Goal: Task Accomplishment & Management: Manage account settings

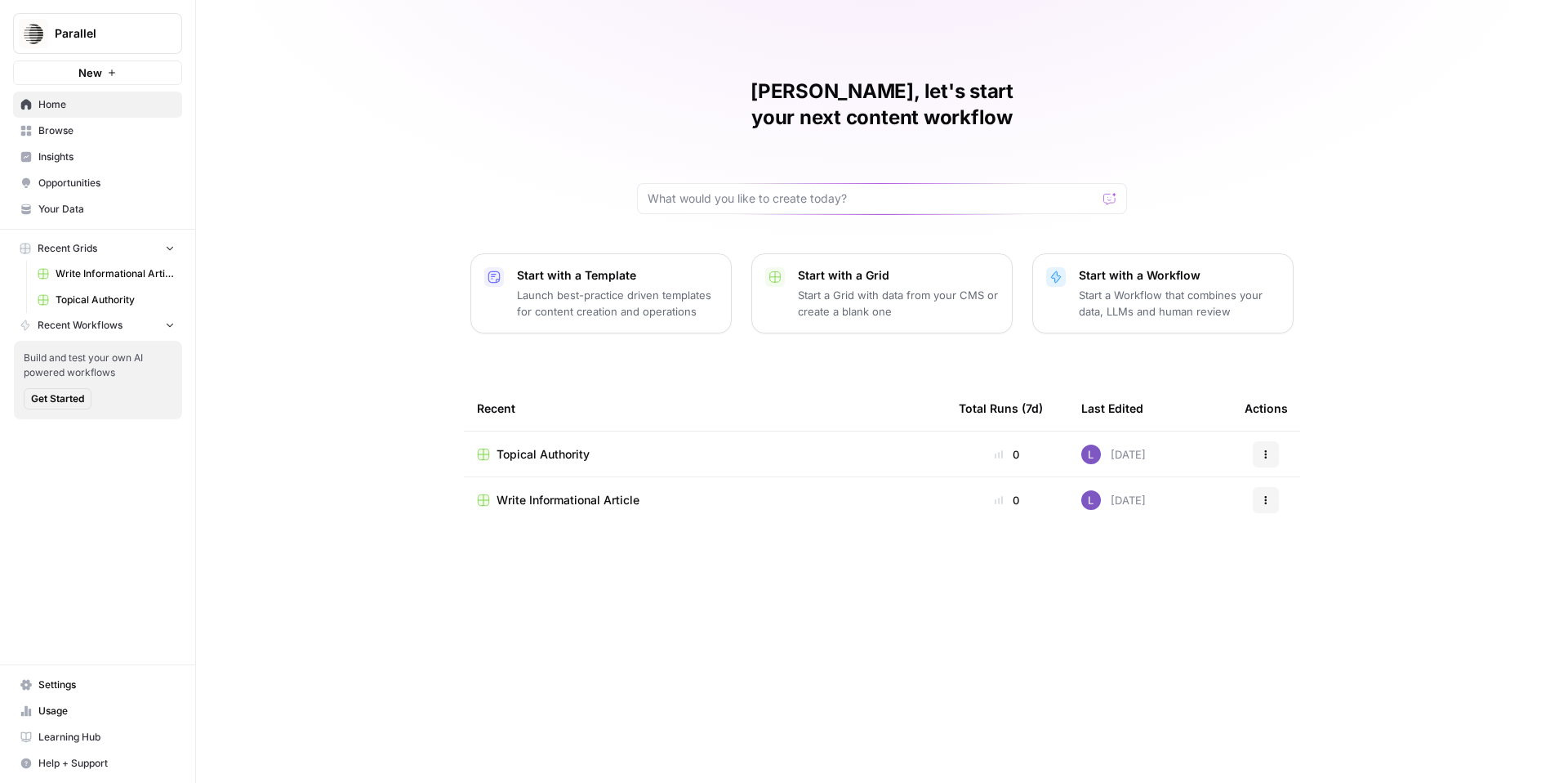
click at [93, 280] on span "Write Informational Article" at bounding box center [115, 273] width 119 height 14
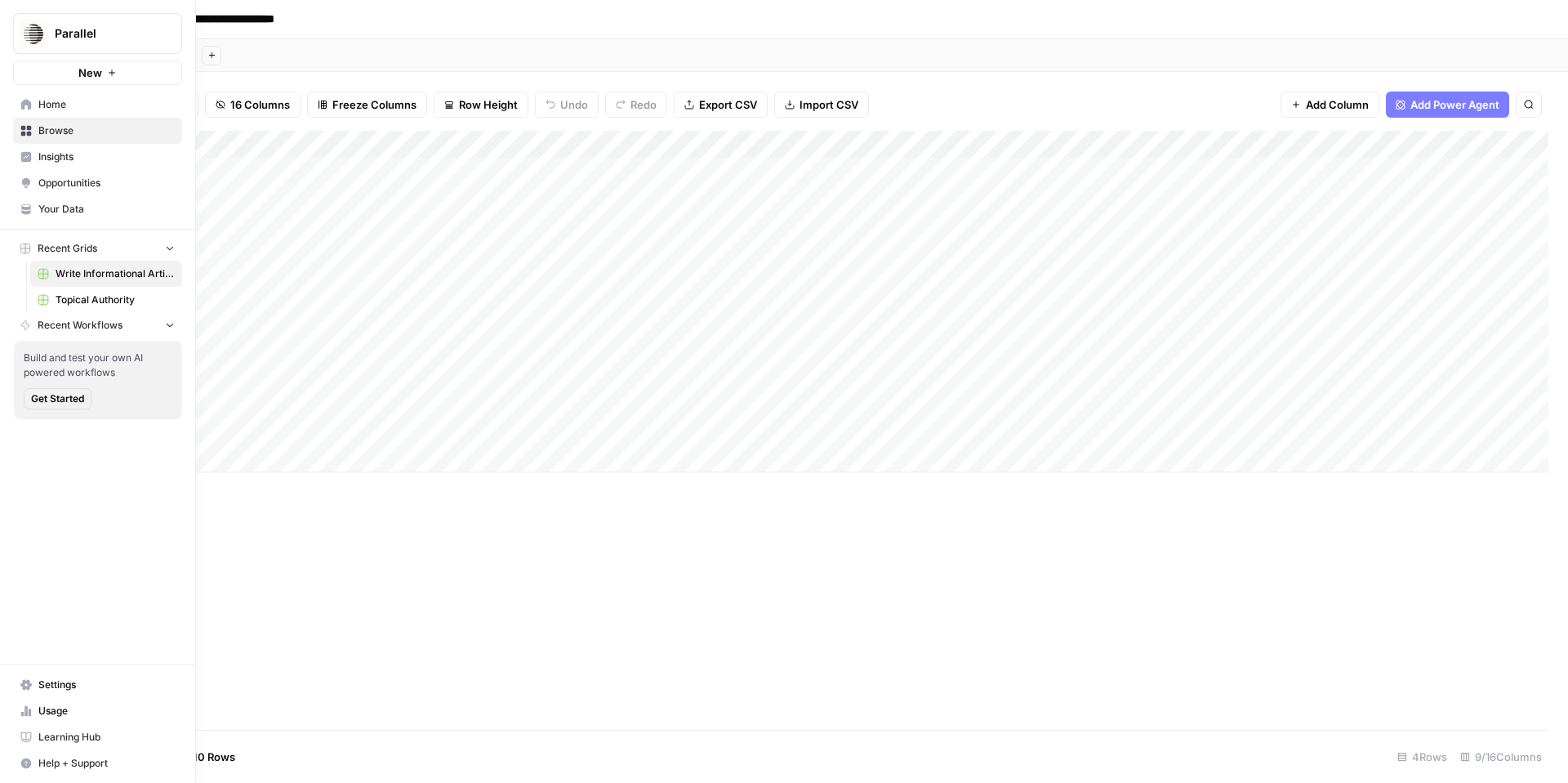
click at [79, 168] on link "Insights" at bounding box center [98, 157] width 169 height 26
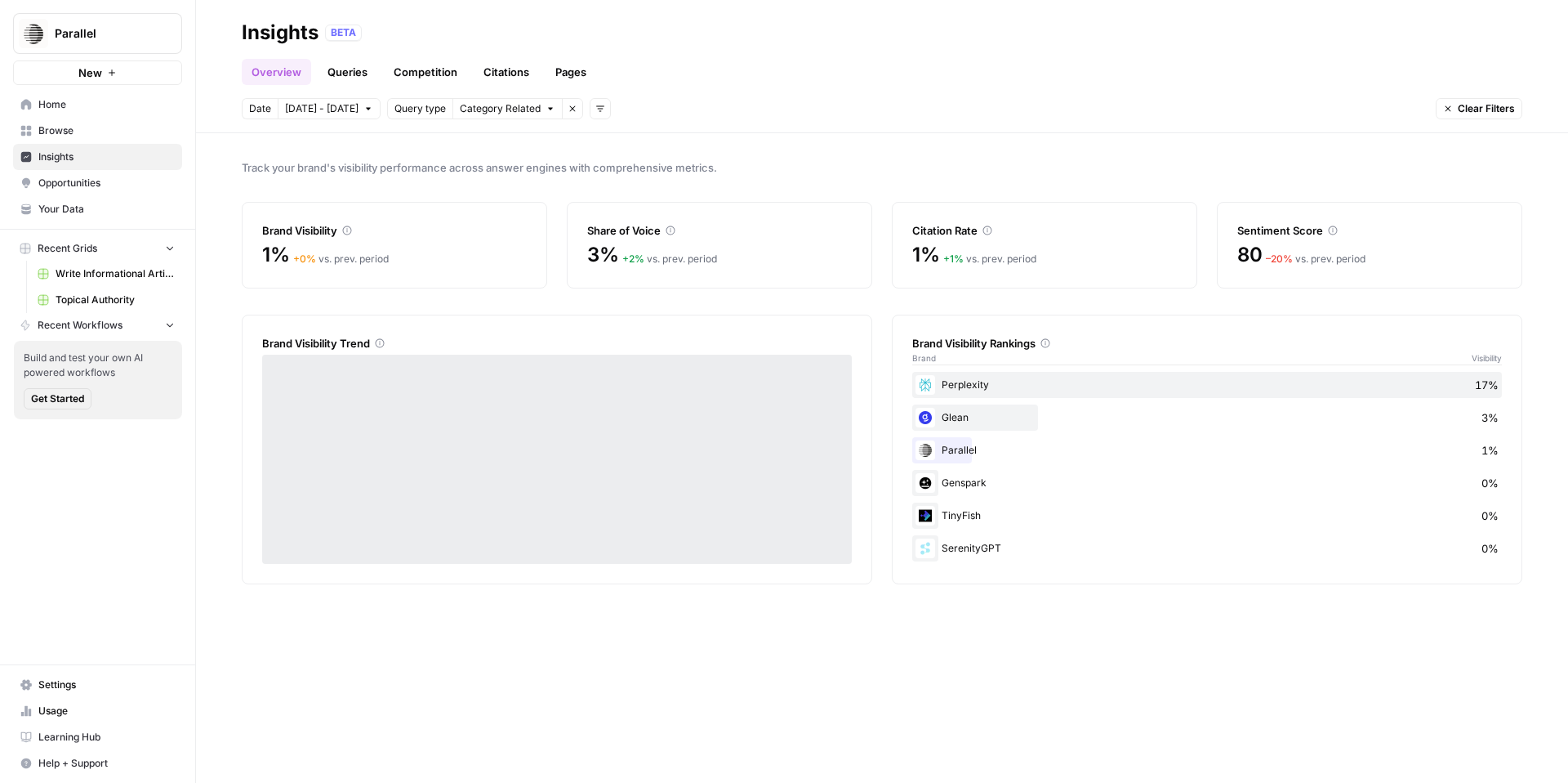
click at [85, 185] on span "Opportunities" at bounding box center [107, 183] width 136 height 14
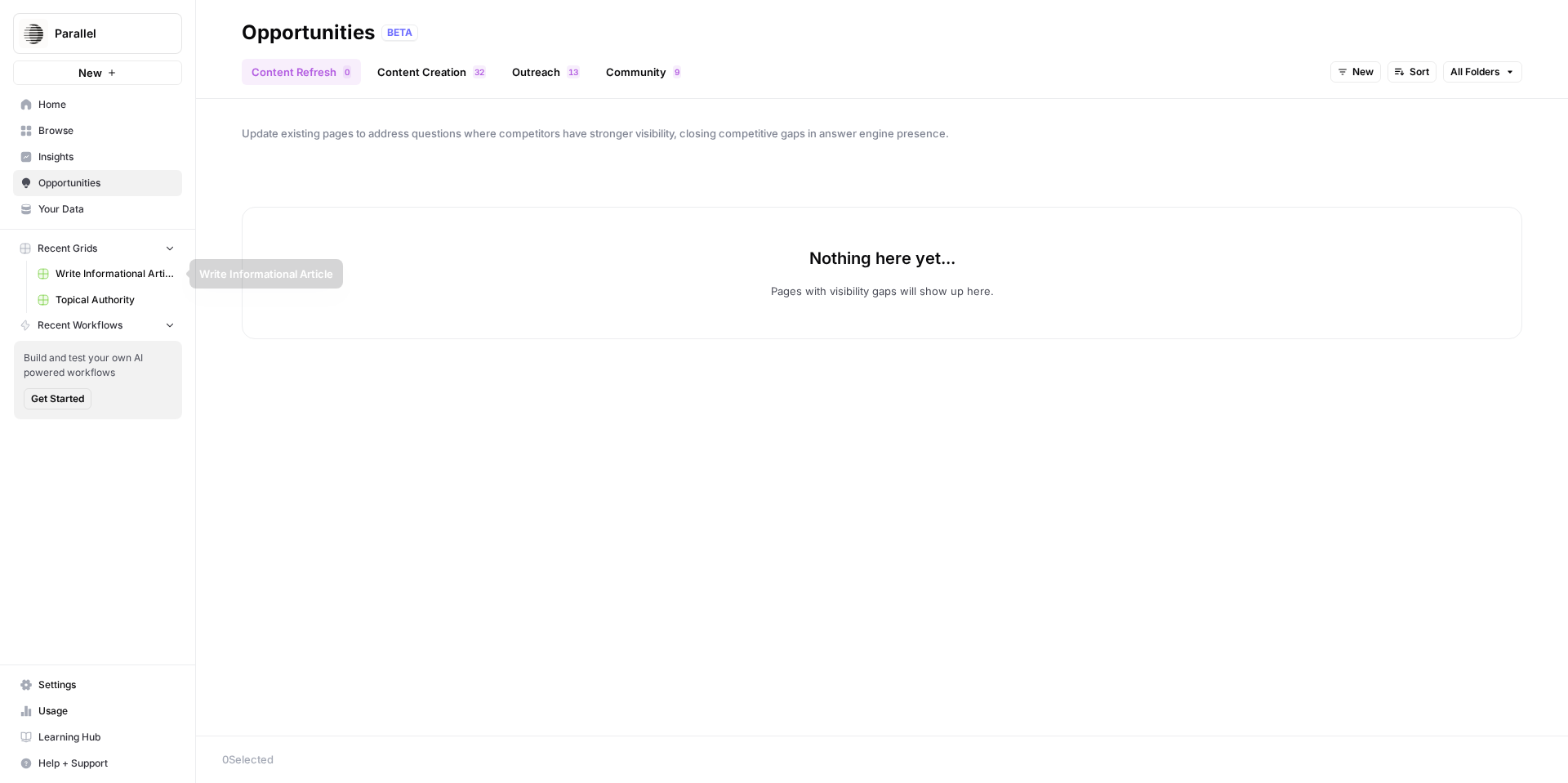
click at [64, 139] on link "Browse" at bounding box center [98, 130] width 169 height 26
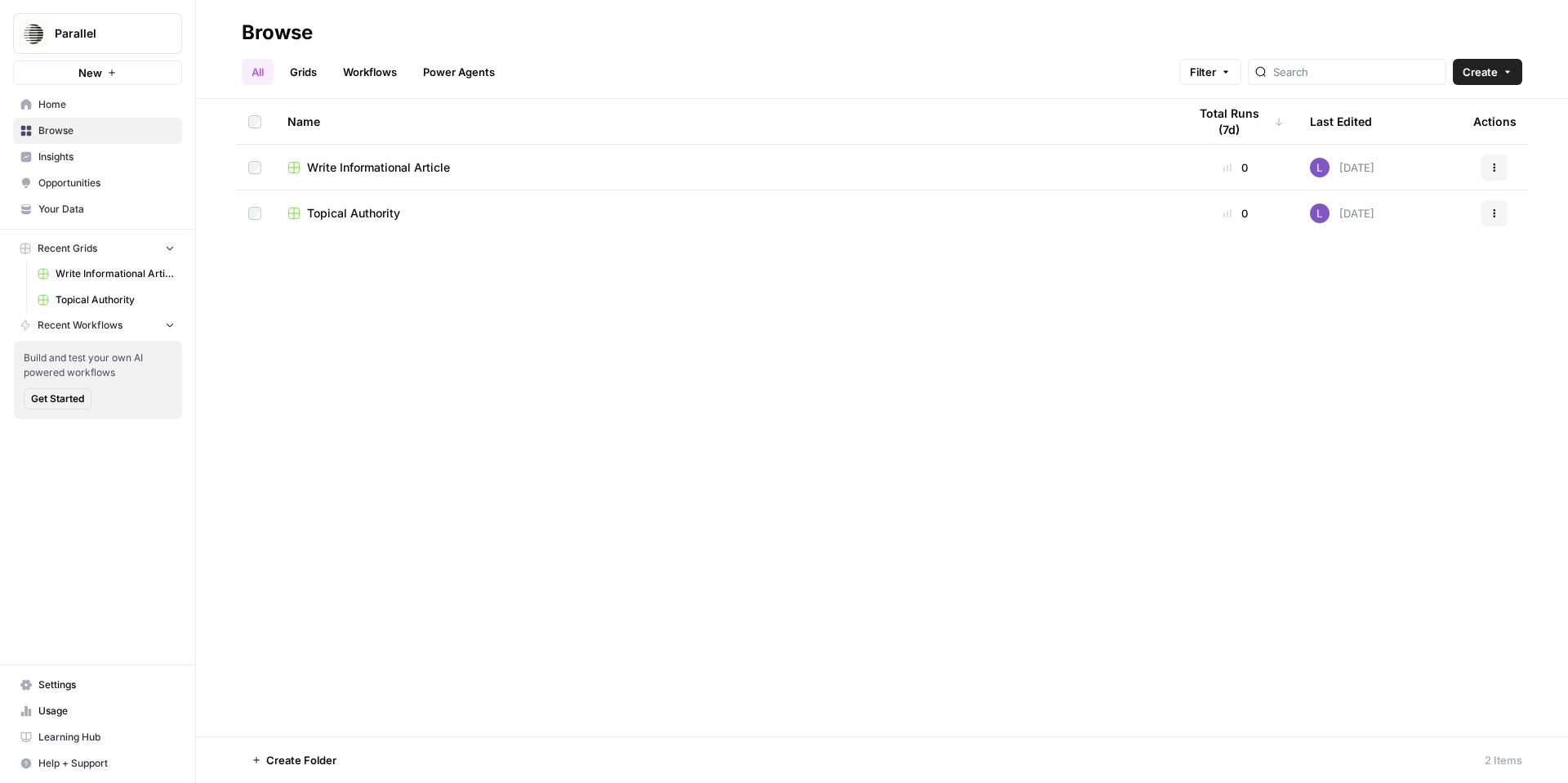
click at [301, 71] on link "Grids" at bounding box center [304, 72] width 47 height 26
click at [75, 195] on link "Opportunities" at bounding box center [98, 183] width 169 height 26
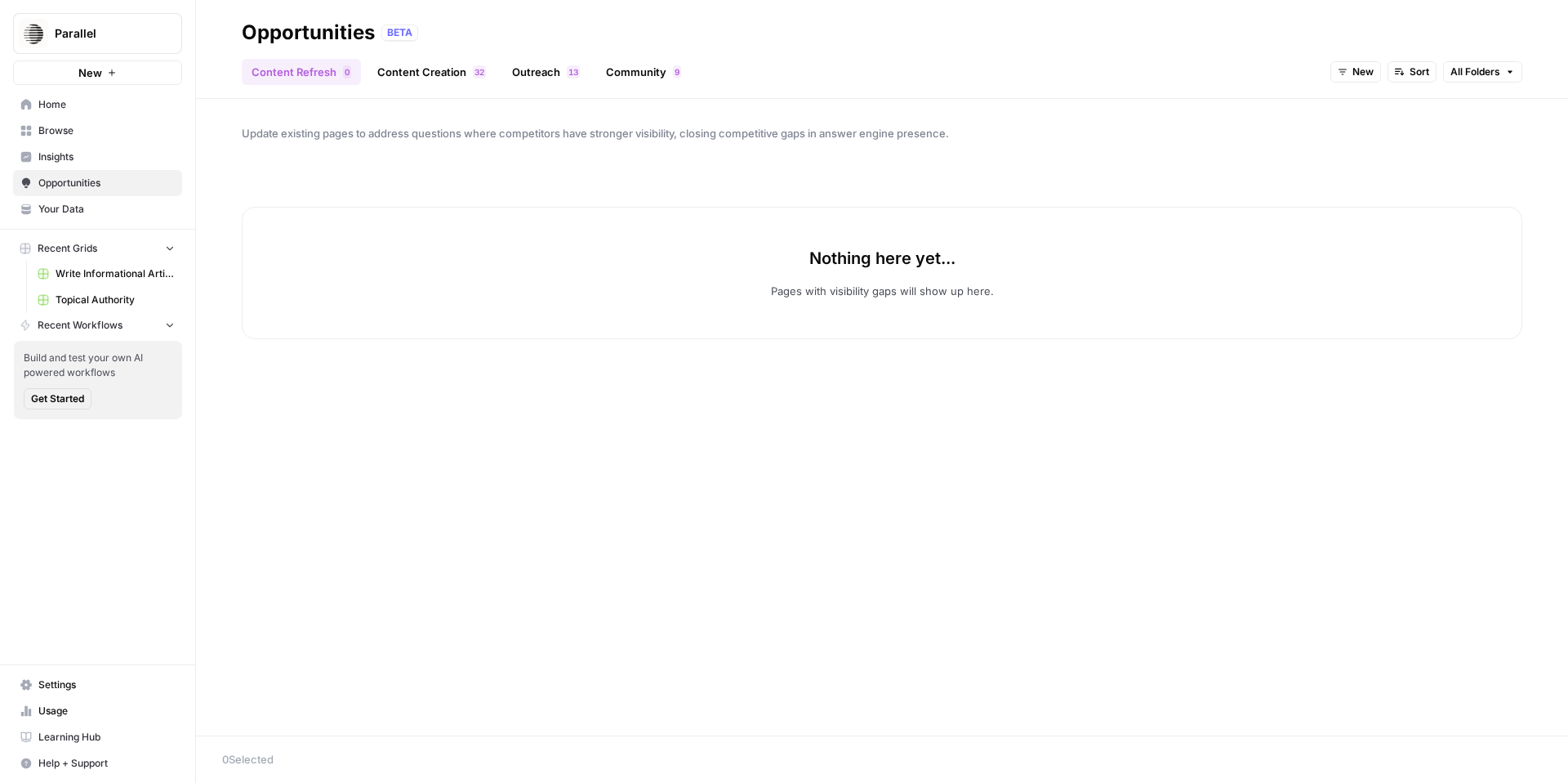
click at [1341, 71] on icon "button" at bounding box center [1342, 72] width 10 height 10
click at [1365, 124] on span "New" at bounding box center [1394, 131] width 65 height 16
click at [1358, 71] on span "New" at bounding box center [1363, 72] width 21 height 14
click at [1379, 104] on span "All Opportunities" at bounding box center [1385, 108] width 83 height 16
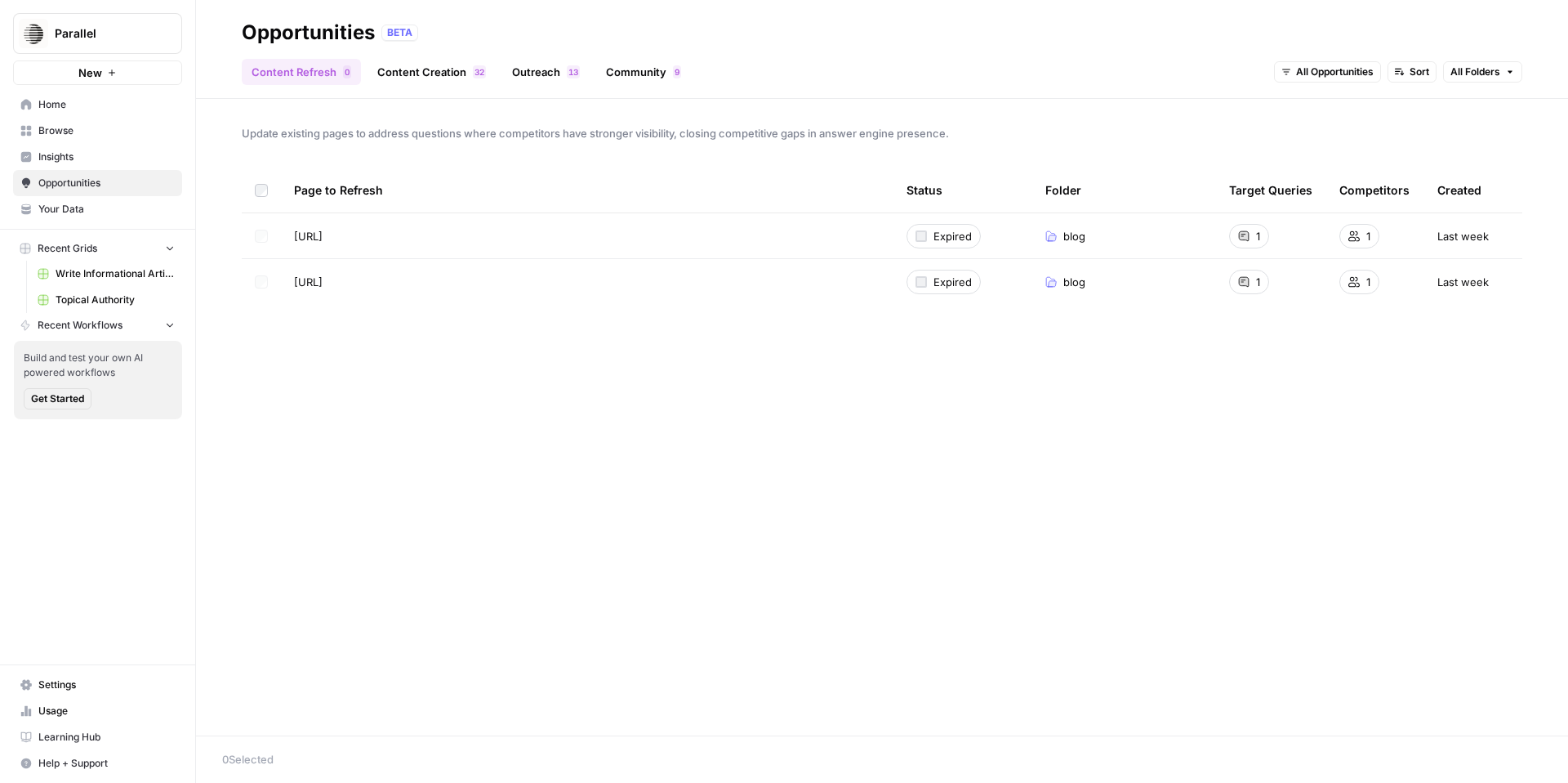
click at [1341, 79] on button "All Opportunities" at bounding box center [1327, 72] width 107 height 22
click at [1323, 159] on span "In Progress" at bounding box center [1336, 153] width 65 height 16
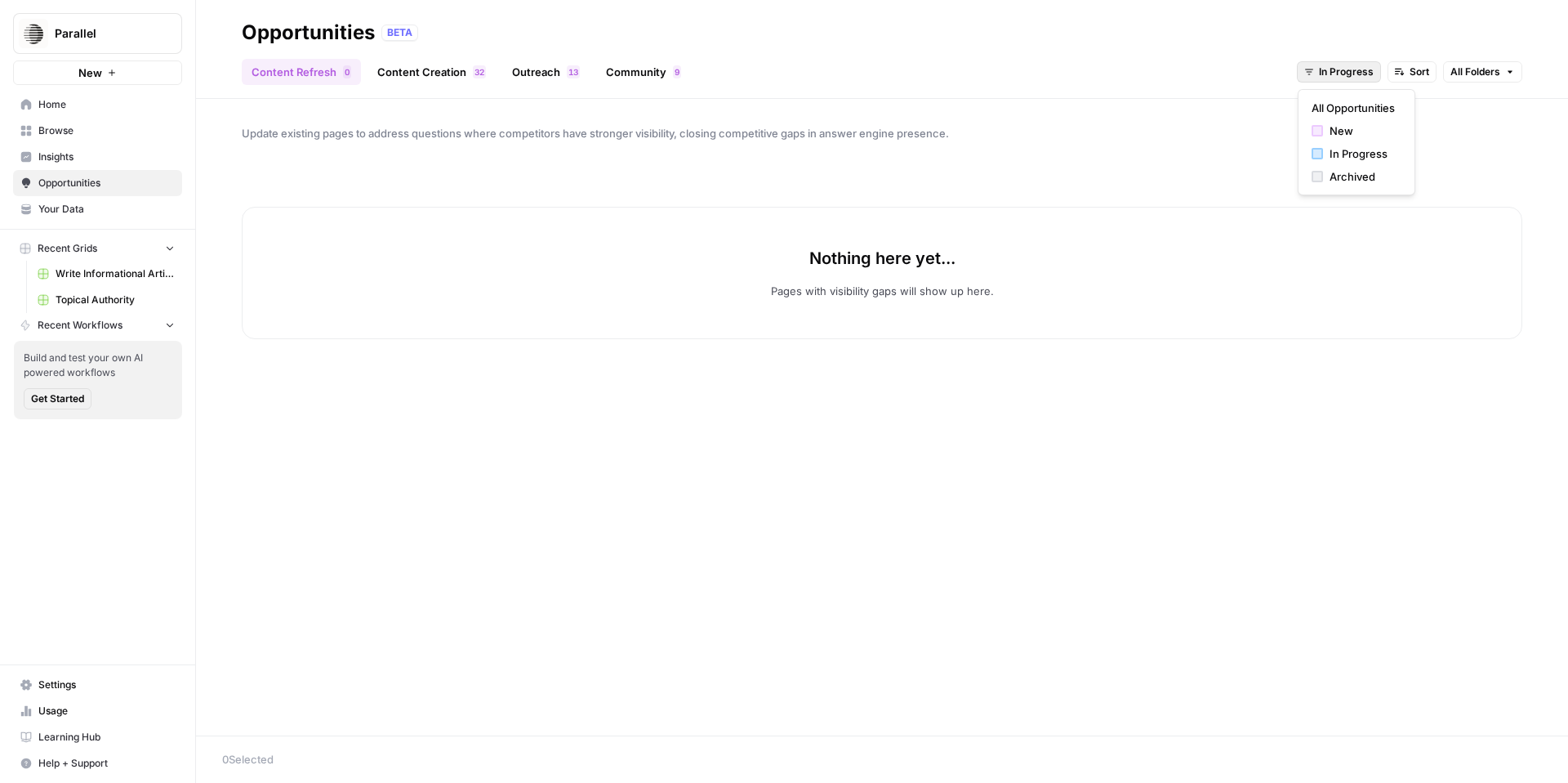
click at [1339, 75] on span "In Progress" at bounding box center [1346, 72] width 55 height 14
click at [1339, 135] on span "New" at bounding box center [1362, 131] width 65 height 16
click at [1355, 78] on span "New" at bounding box center [1363, 72] width 21 height 14
click at [1370, 105] on span "All Opportunities" at bounding box center [1385, 108] width 83 height 16
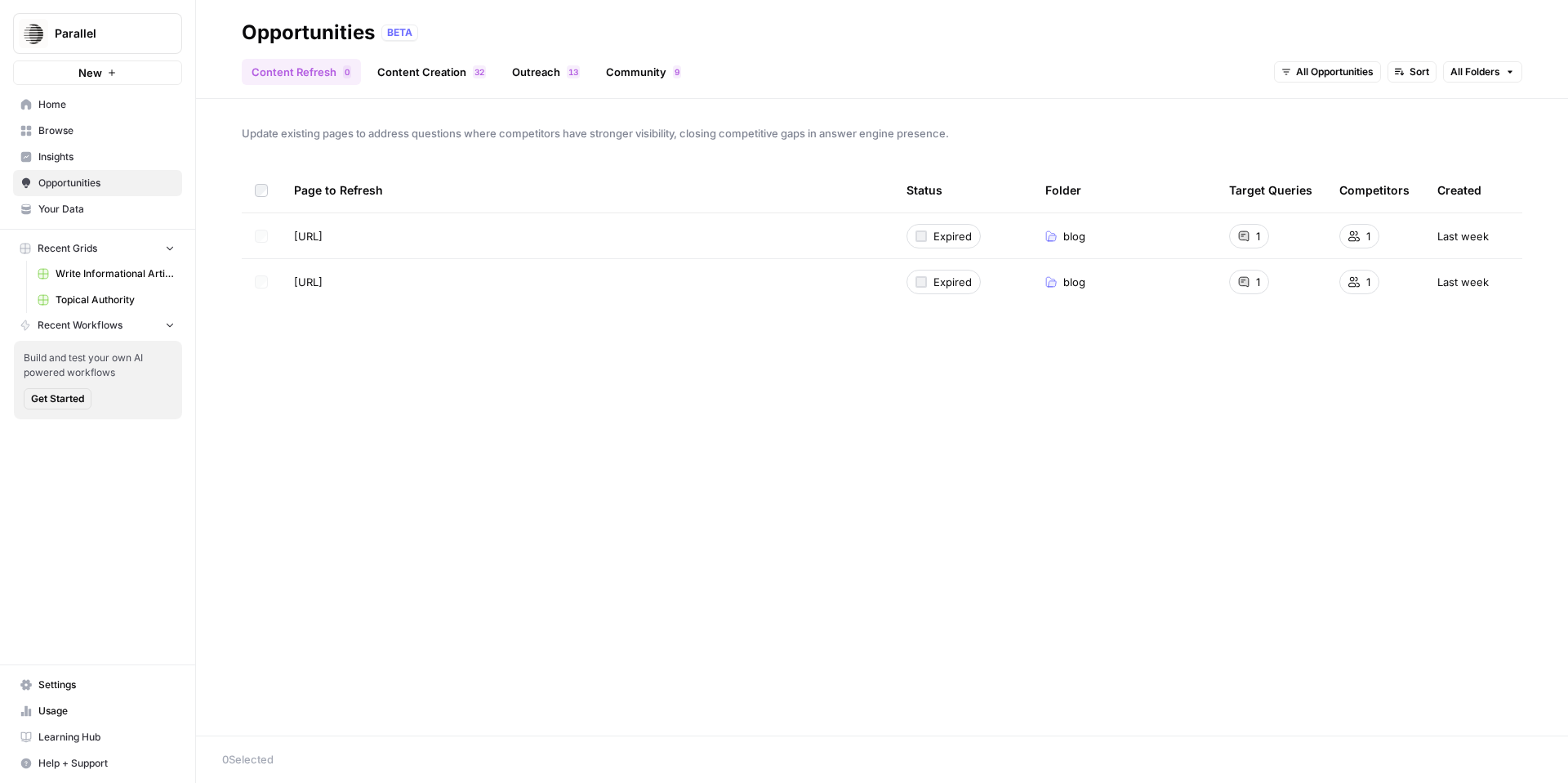
click at [938, 238] on span "Expired" at bounding box center [952, 236] width 39 height 16
click at [423, 74] on link "Content Creation 2 3" at bounding box center [431, 72] width 128 height 26
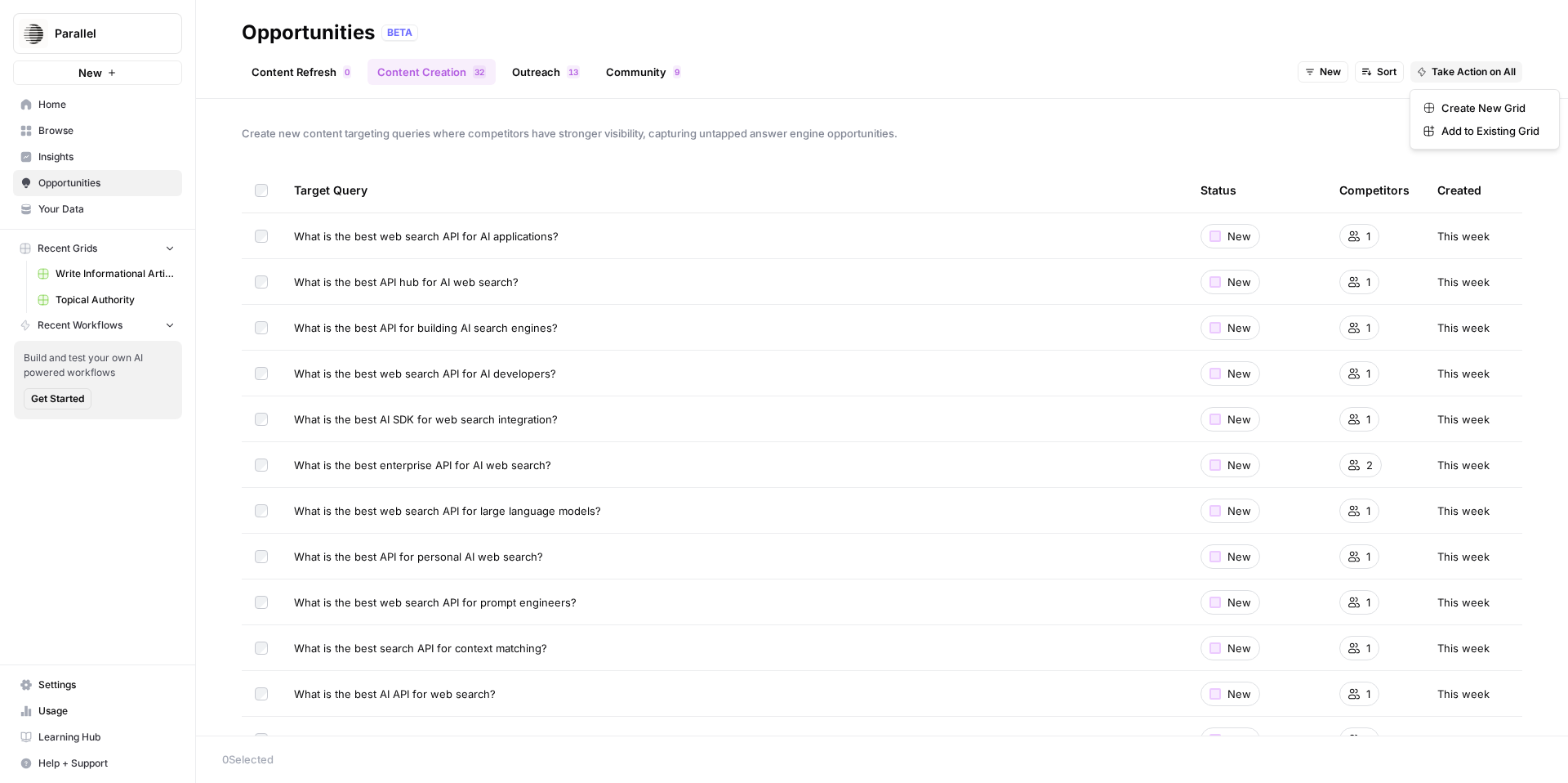
click at [1474, 79] on span "Take Action on All" at bounding box center [1474, 72] width 84 height 14
click at [1504, 99] on span "Create New Grid" at bounding box center [1490, 108] width 98 height 16
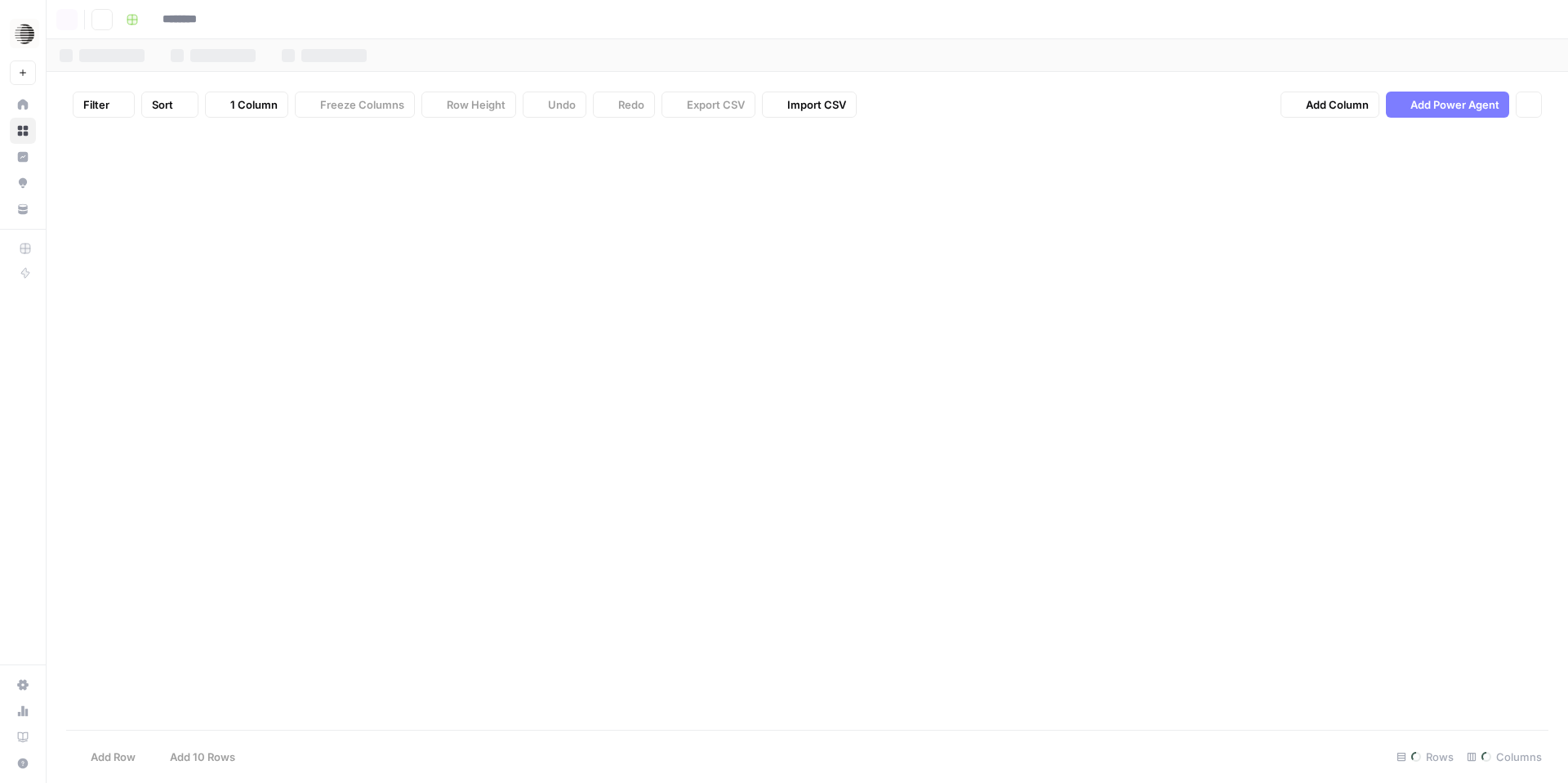
type input "**********"
click at [644, 168] on div "Add Column" at bounding box center [807, 430] width 1482 height 598
click at [644, 200] on div "Add Column" at bounding box center [807, 430] width 1482 height 598
click at [644, 227] on div "Add Column" at bounding box center [807, 430] width 1482 height 598
click at [618, 172] on div "Add Column" at bounding box center [807, 430] width 1482 height 598
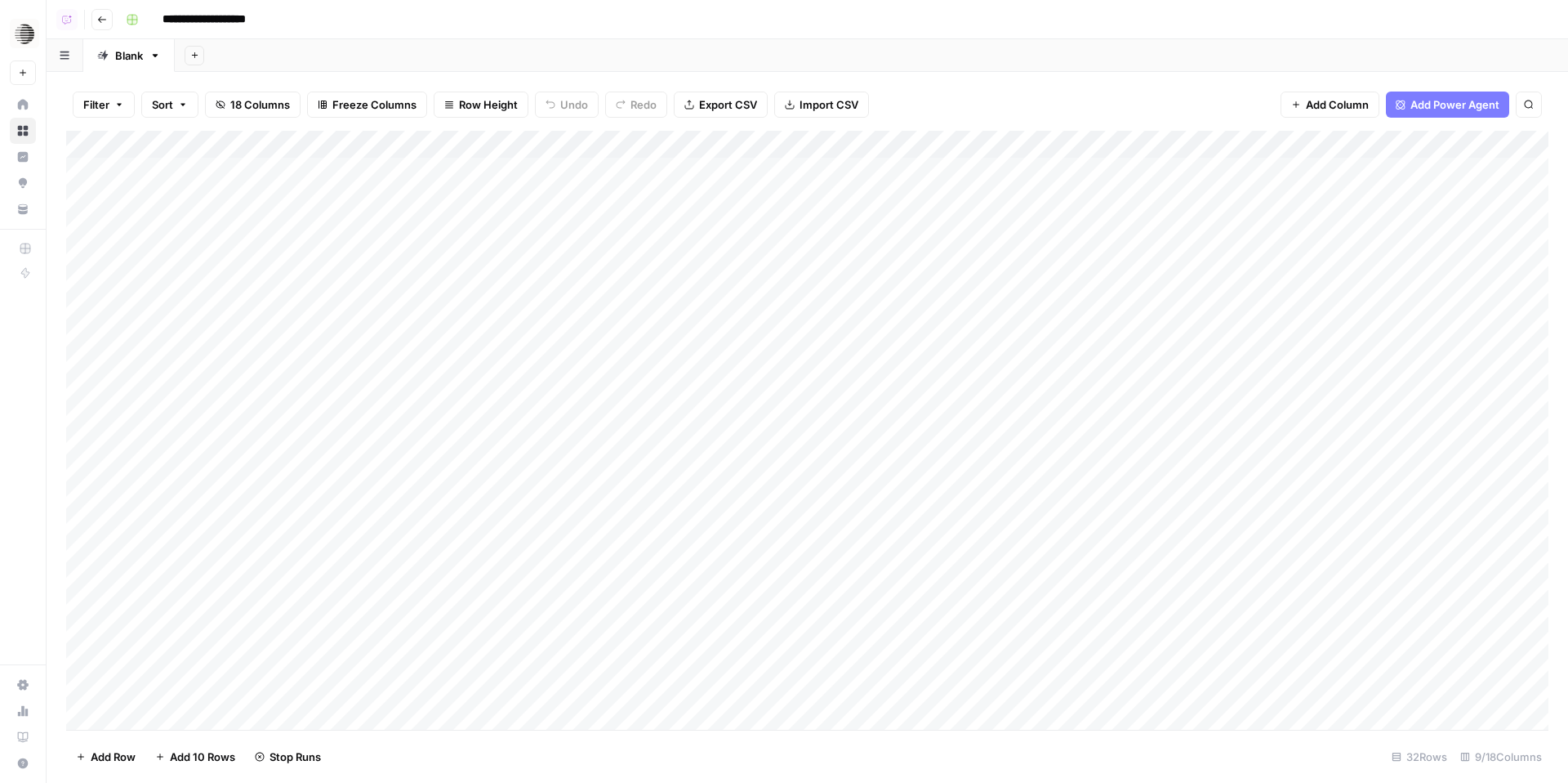
click at [111, 23] on button "Go back" at bounding box center [102, 20] width 21 height 22
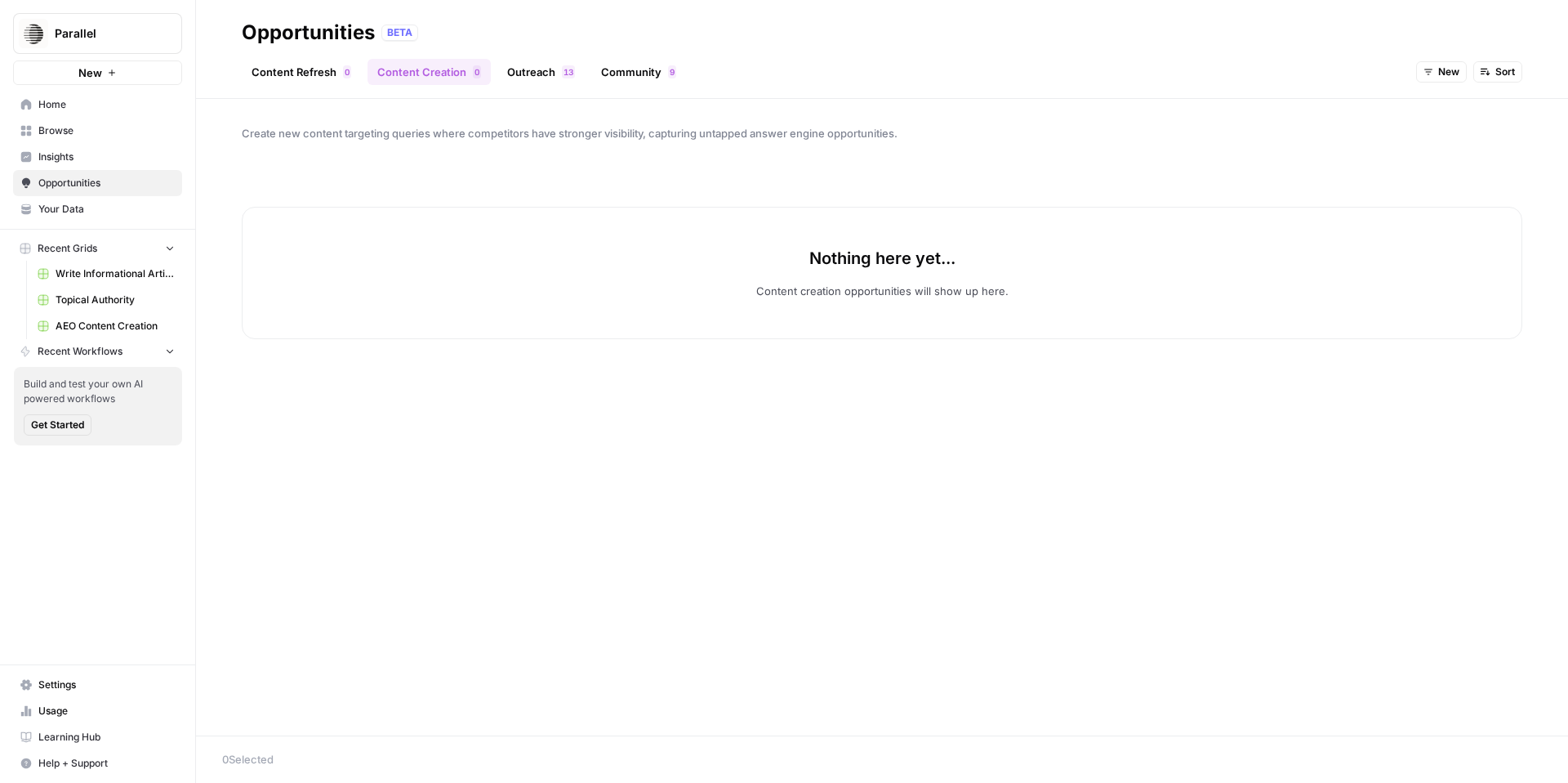
click at [520, 73] on link "Outreach 3 1" at bounding box center [541, 72] width 88 height 26
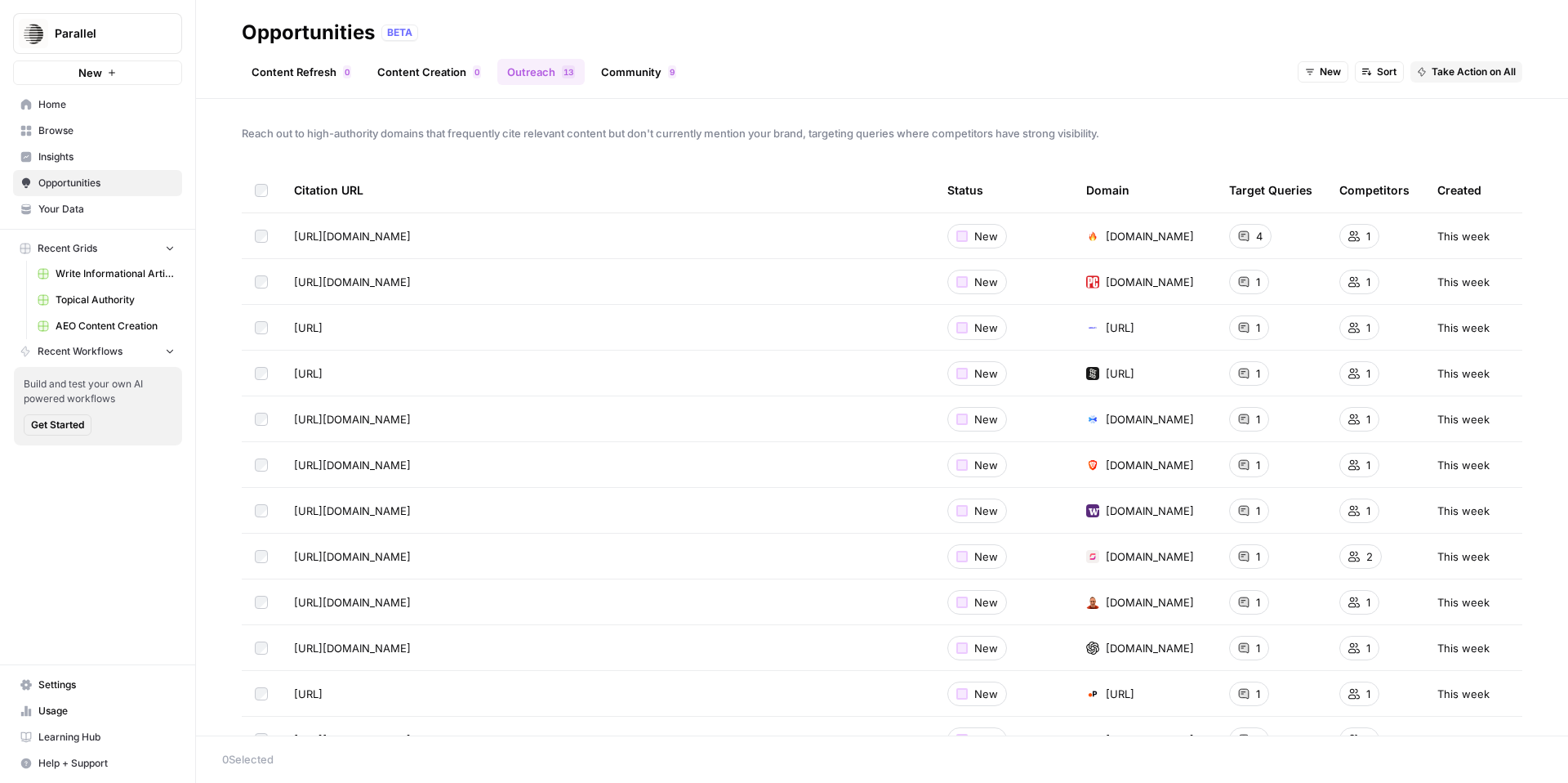
click at [1494, 71] on span "Take Action on All" at bounding box center [1474, 72] width 84 height 14
click at [1497, 106] on span "Create New Grid" at bounding box center [1490, 108] width 98 height 16
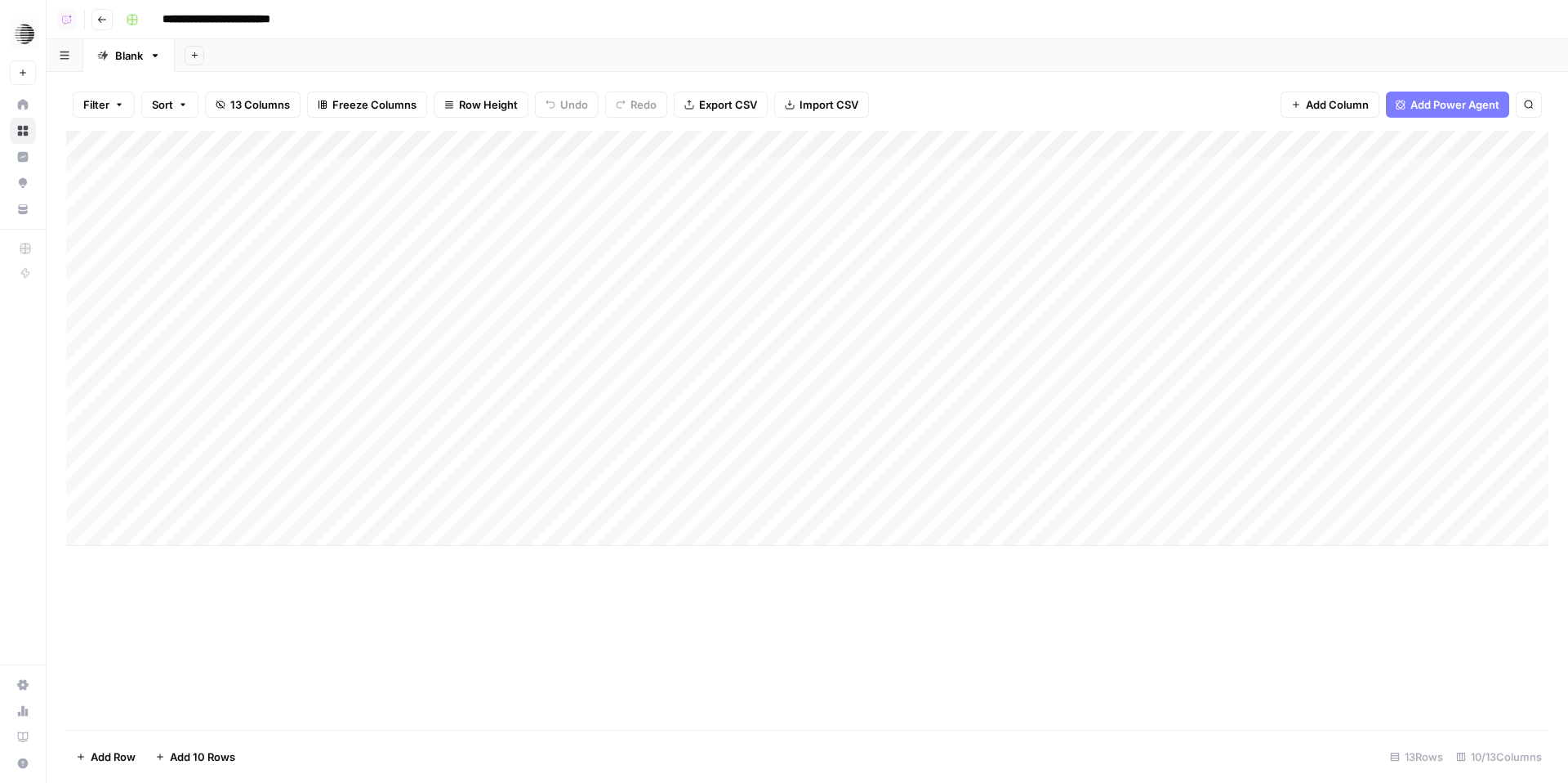
click at [588, 189] on div "Add Column" at bounding box center [807, 338] width 1482 height 415
click at [602, 170] on div "Add Column" at bounding box center [807, 338] width 1482 height 415
click at [598, 221] on div "Add Column" at bounding box center [807, 338] width 1482 height 415
click at [106, 23] on icon "button" at bounding box center [102, 19] width 10 height 10
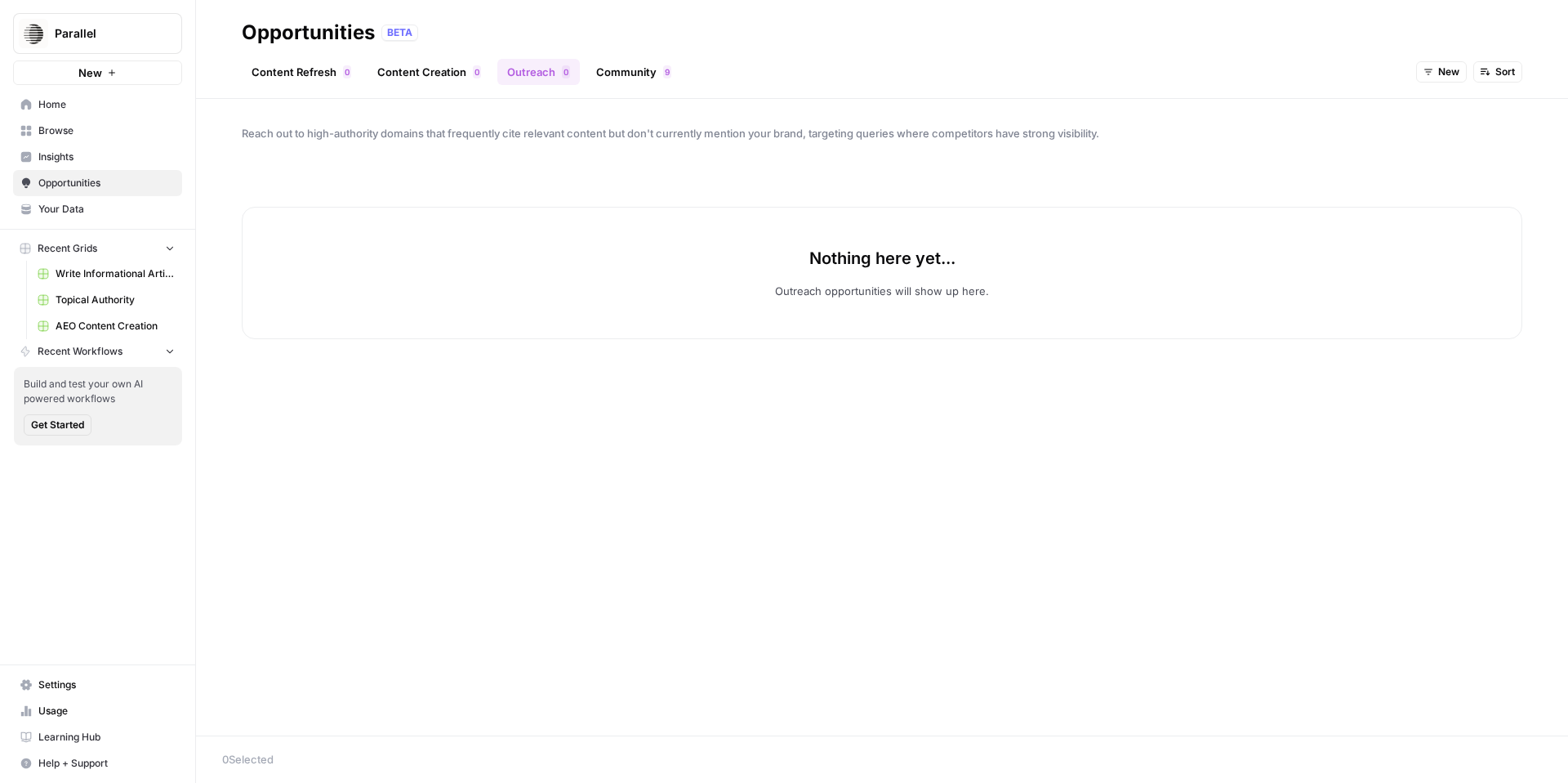
click at [640, 63] on link "Community 9" at bounding box center [634, 72] width 95 height 26
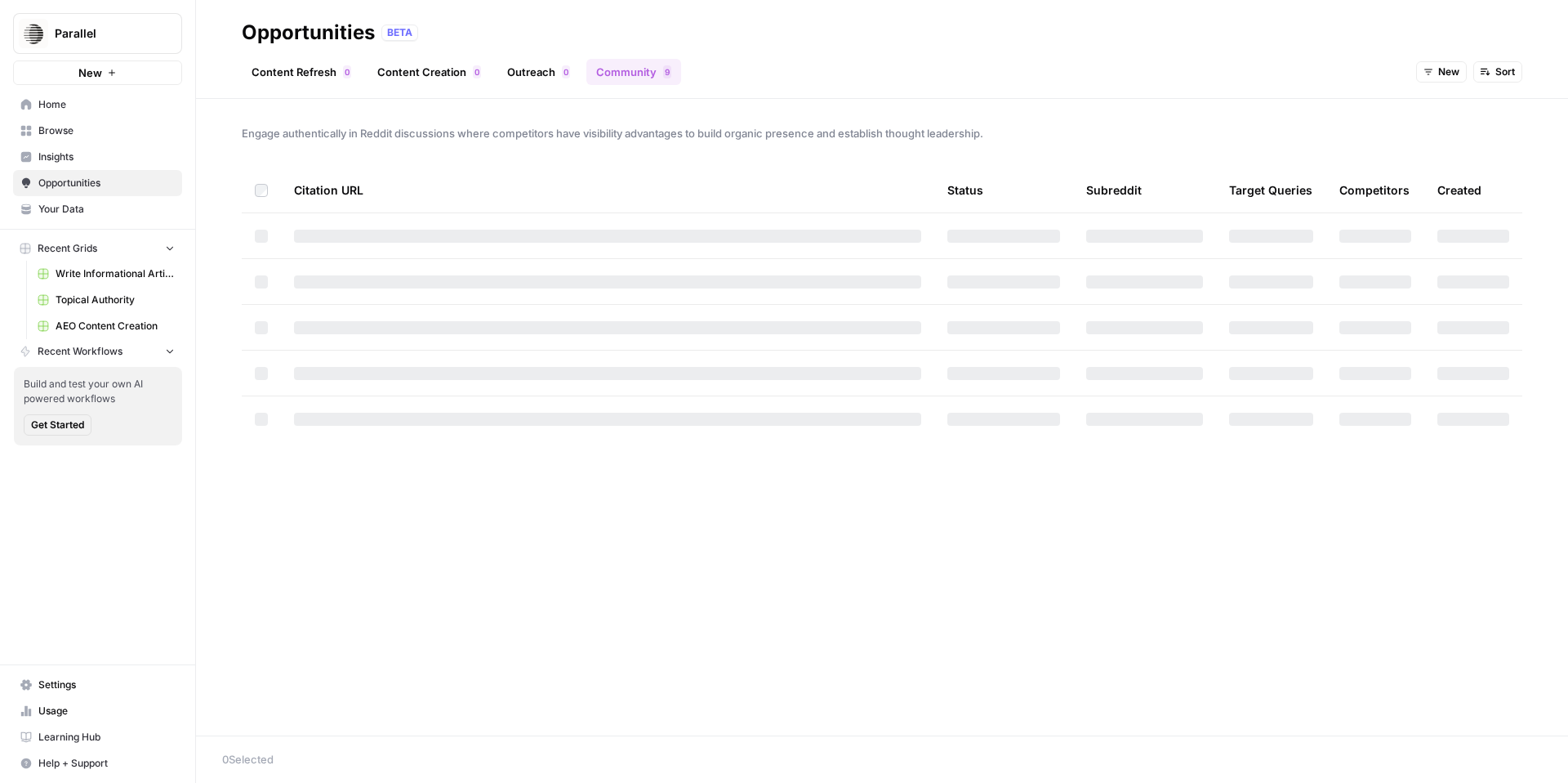
click at [645, 87] on header "Opportunities BETA Content Refresh 0 Content Creation 0 Outreach 0 Community 9 …" at bounding box center [882, 49] width 1372 height 99
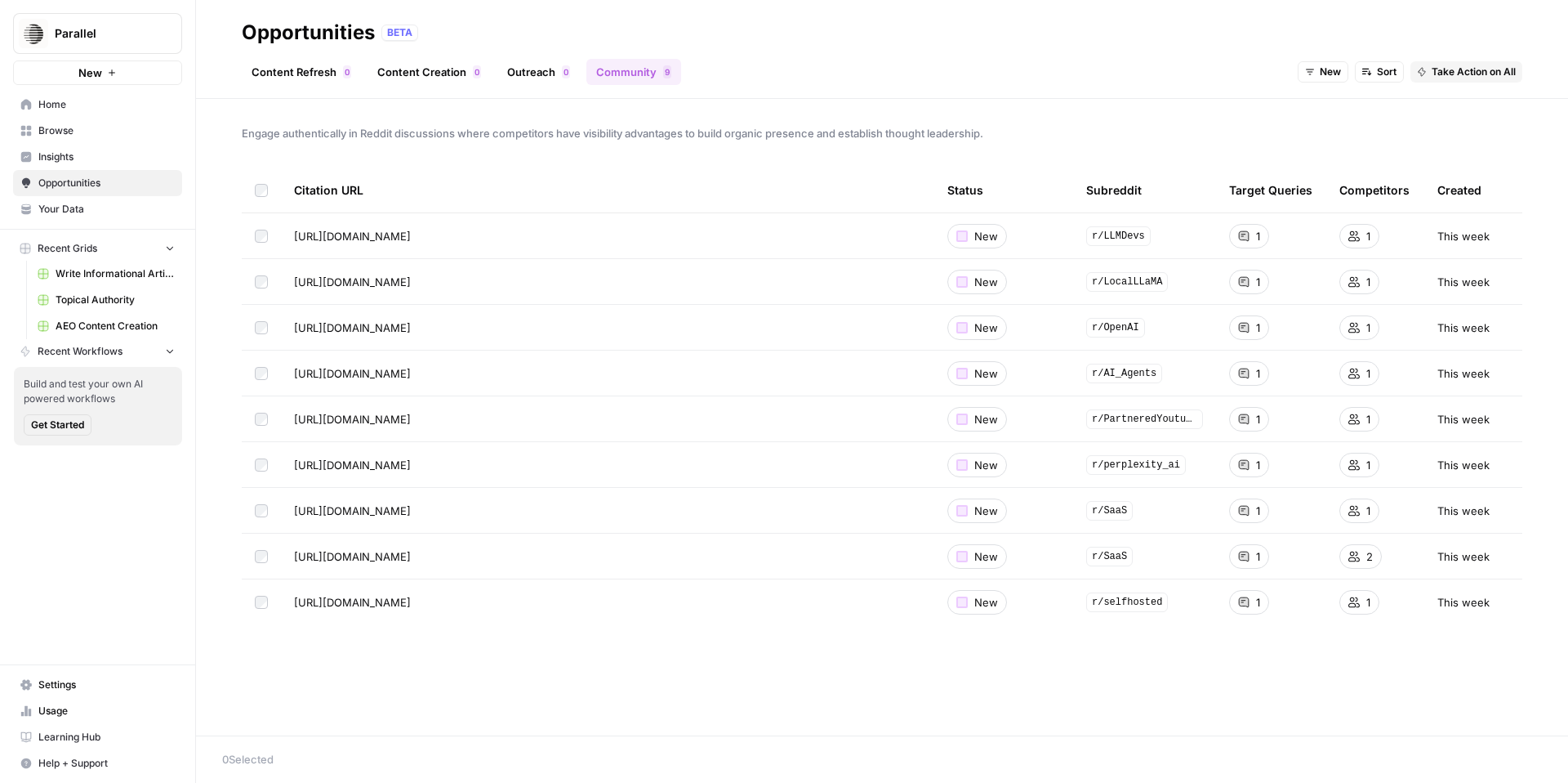
click at [1498, 60] on div "New Sort Take Action on All" at bounding box center [1409, 72] width 225 height 26
click at [1489, 71] on span "Take Action on All" at bounding box center [1474, 72] width 84 height 14
click at [1468, 103] on span "Create New Grid" at bounding box center [1490, 108] width 98 height 16
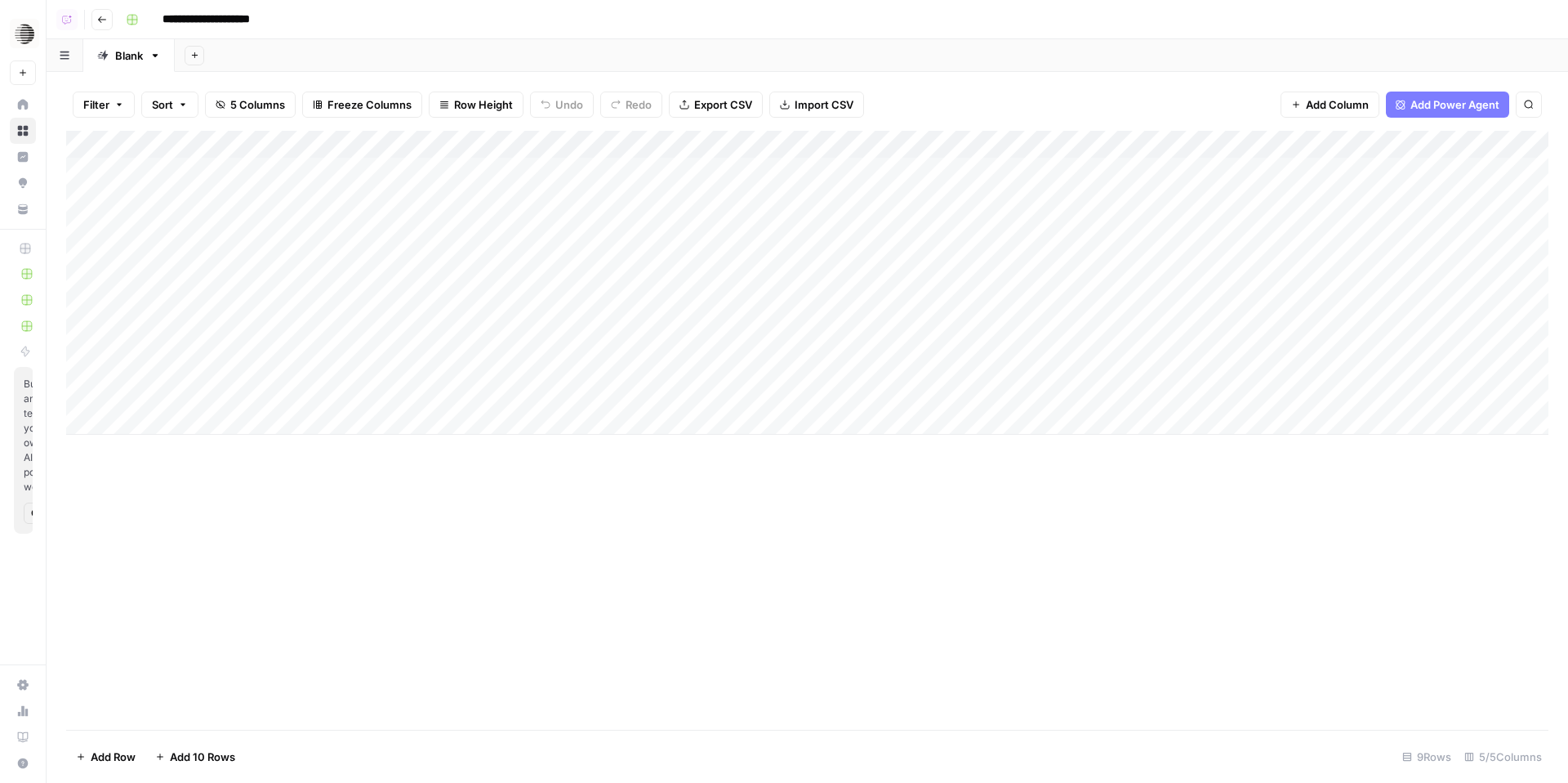
click at [102, 22] on icon "button" at bounding box center [102, 19] width 10 height 10
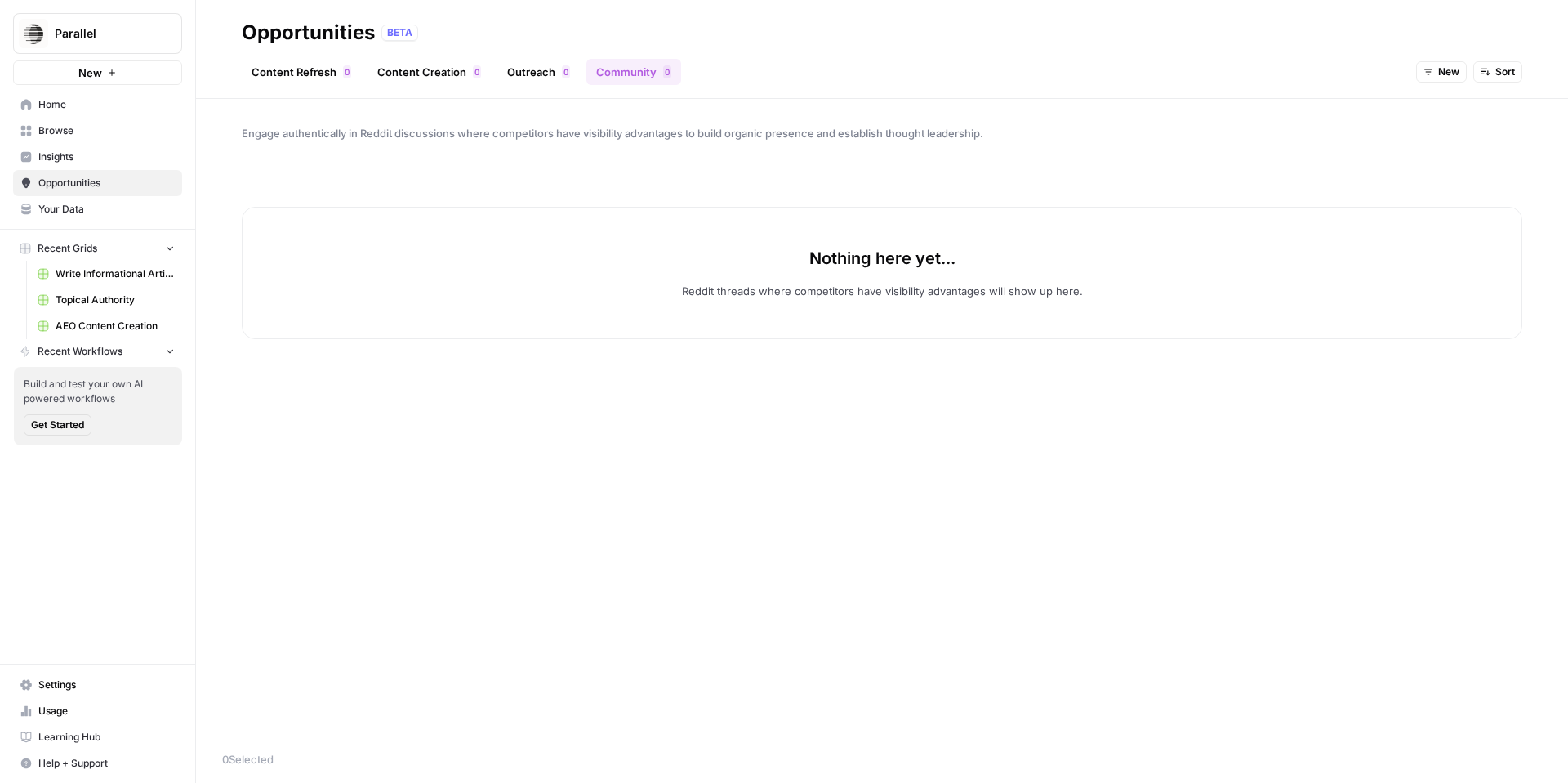
click at [312, 74] on link "Content Refresh 0" at bounding box center [301, 72] width 119 height 26
click at [123, 42] on button "Parallel" at bounding box center [98, 34] width 169 height 41
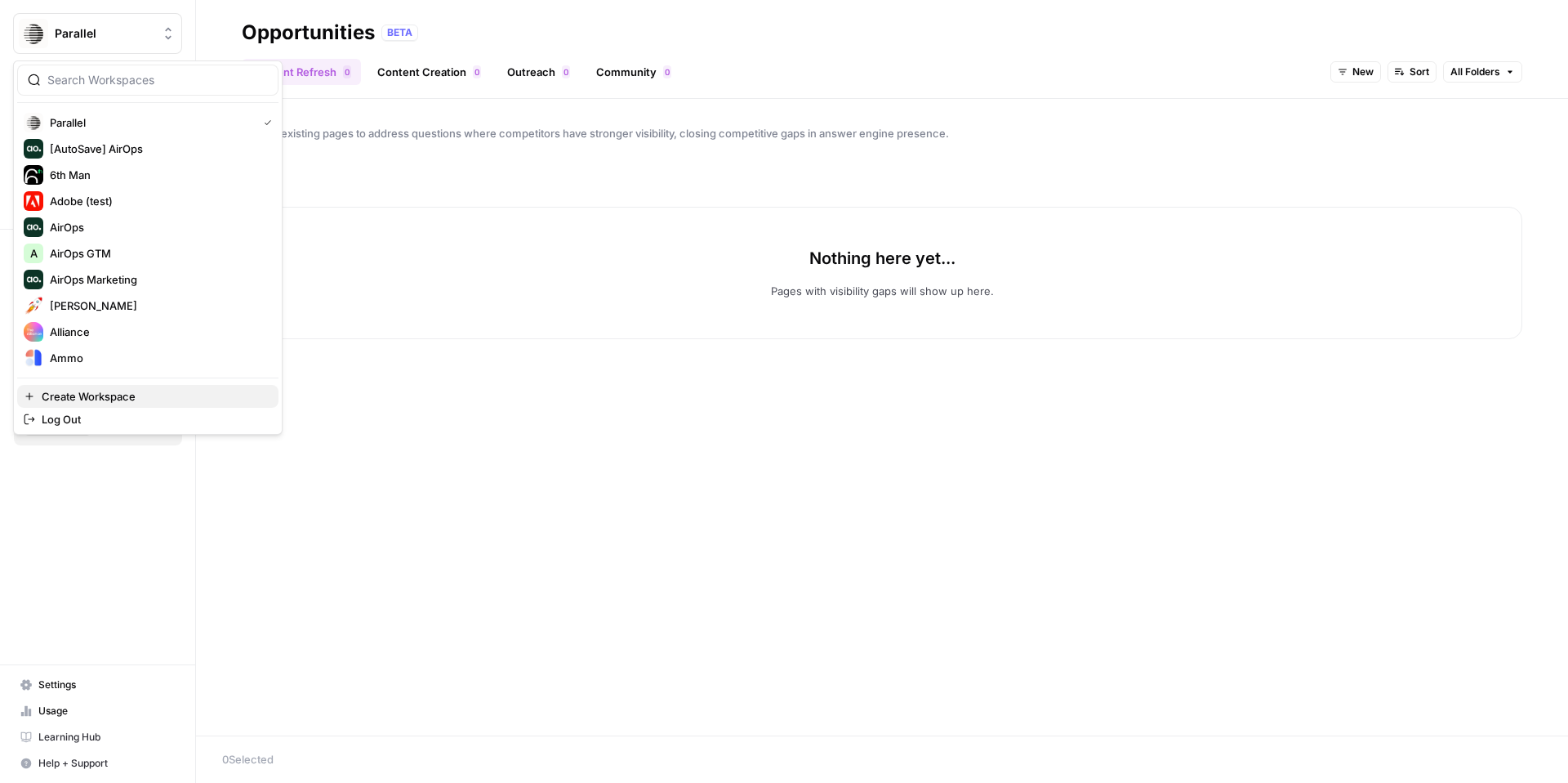
click at [120, 400] on span "Create Workspace" at bounding box center [154, 396] width 224 height 16
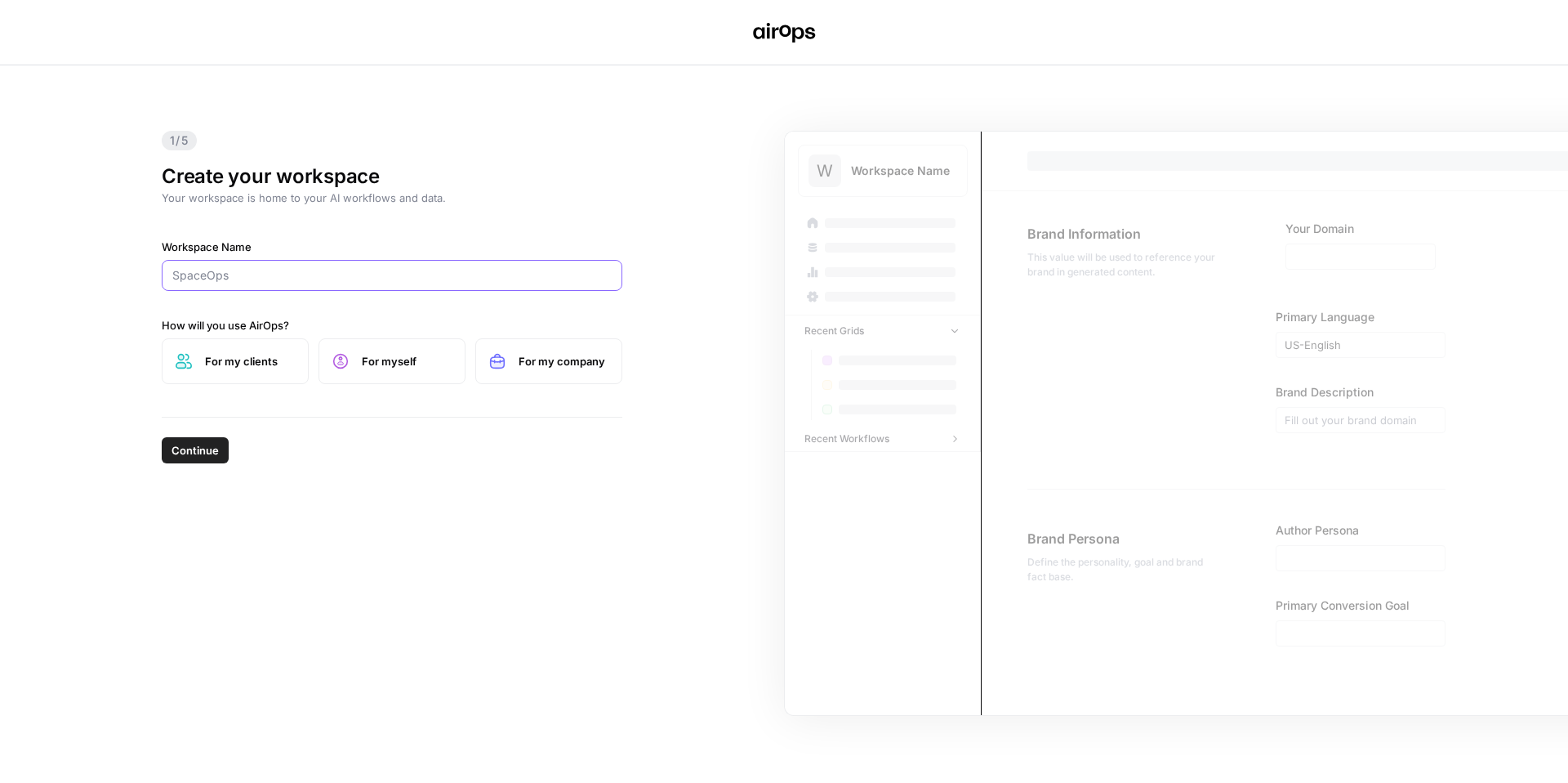
click at [308, 282] on input "Workspace Name" at bounding box center [391, 275] width 440 height 16
type input "Getro"
click at [529, 370] on label "For my company" at bounding box center [549, 361] width 147 height 46
drag, startPoint x: 251, startPoint y: 445, endPoint x: 238, endPoint y: 450, distance: 13.9
click at [251, 445] on div "Continue" at bounding box center [392, 447] width 460 height 59
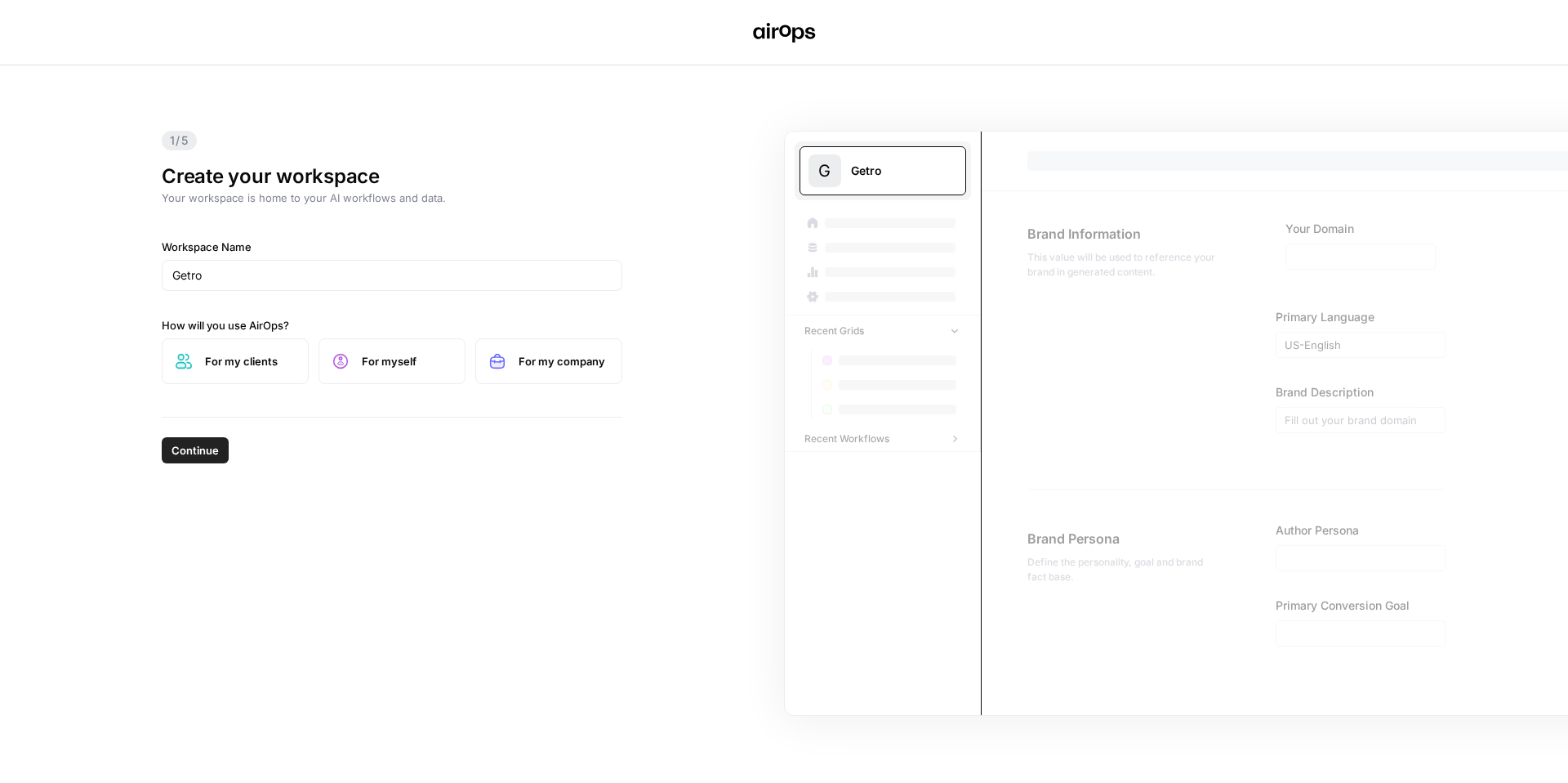
click at [209, 451] on span "Continue" at bounding box center [195, 450] width 47 height 16
